Goal: Task Accomplishment & Management: Use online tool/utility

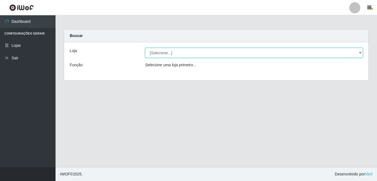
click at [151, 55] on select "[Selecione...] Ajubá Mercado" at bounding box center [254, 53] width 218 height 10
select select "402"
click at [145, 48] on select "[Selecione...] Ajubá Mercado" at bounding box center [254, 53] width 218 height 10
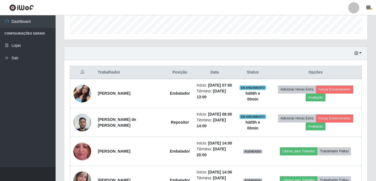
scroll to position [167, 0]
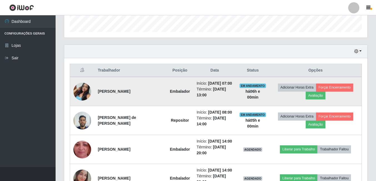
click at [82, 92] on img at bounding box center [82, 91] width 18 height 27
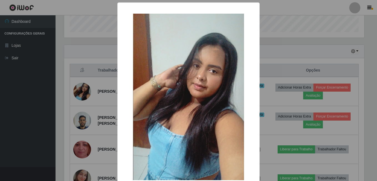
click at [0, 131] on html "Perfil Alterar Senha Sair Dashboard Configurações Gerais Lojas Sair Carregando.…" at bounding box center [188, 26] width 377 height 386
click at [18, 121] on div "× OK Cancel" at bounding box center [188, 90] width 377 height 181
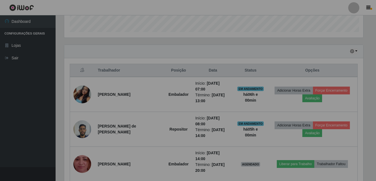
scroll to position [115, 303]
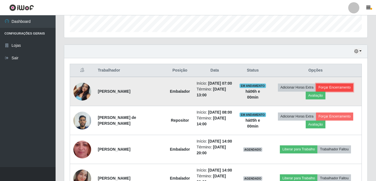
click at [341, 84] on button "Forçar Encerramento" at bounding box center [334, 87] width 37 height 8
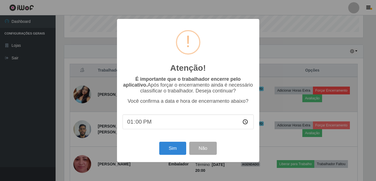
scroll to position [115, 300]
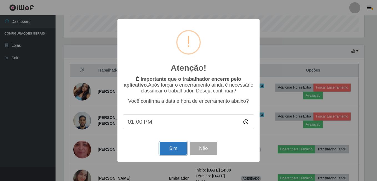
click at [174, 151] on button "Sim" at bounding box center [173, 147] width 27 height 13
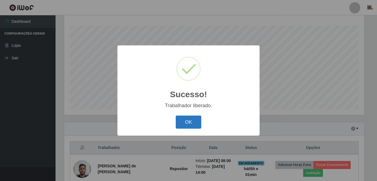
click at [189, 124] on button "OK" at bounding box center [189, 121] width 26 height 13
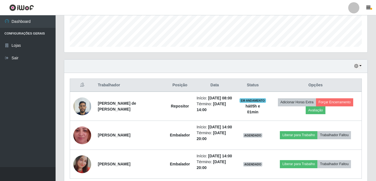
scroll to position [121, 0]
